Goal: Task Accomplishment & Management: Manage account settings

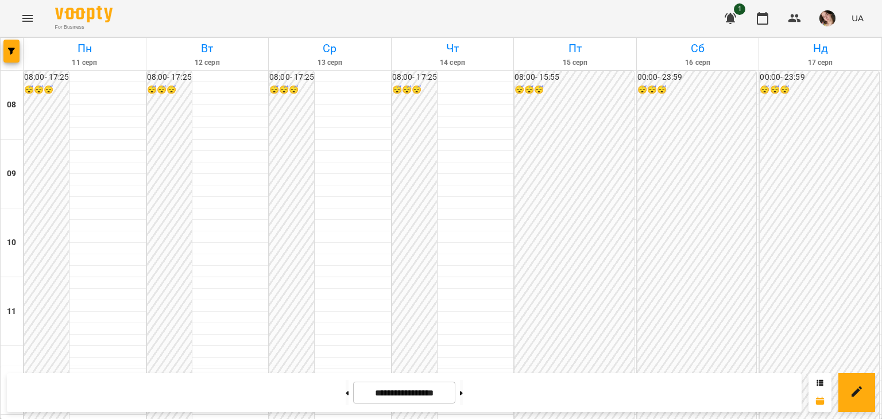
scroll to position [514, 0]
click at [463, 404] on button at bounding box center [461, 392] width 3 height 25
type input "**********"
